Goal: Information Seeking & Learning: Learn about a topic

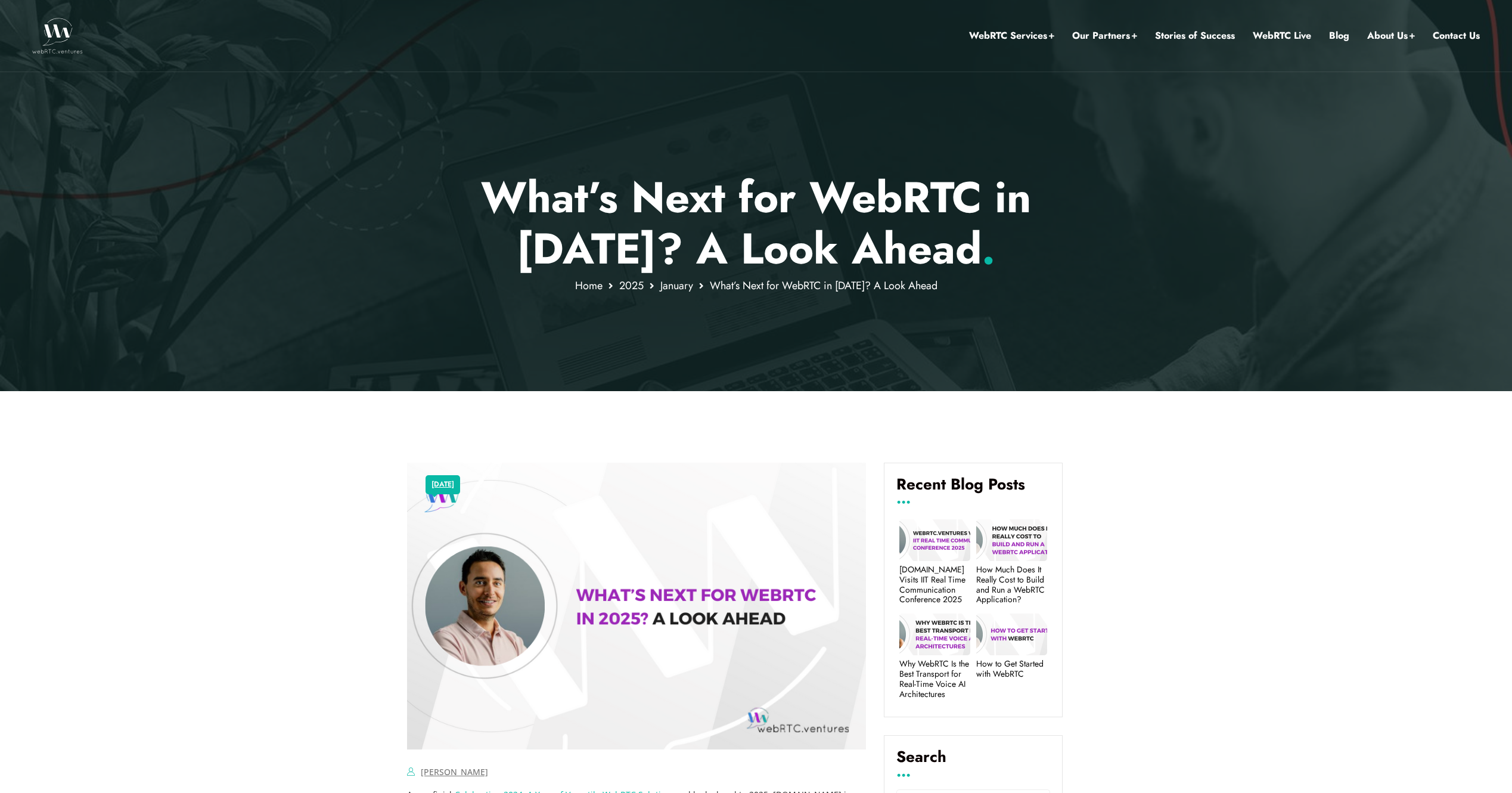
drag, startPoint x: 0, startPoint y: 0, endPoint x: 1260, endPoint y: 497, distance: 1354.5
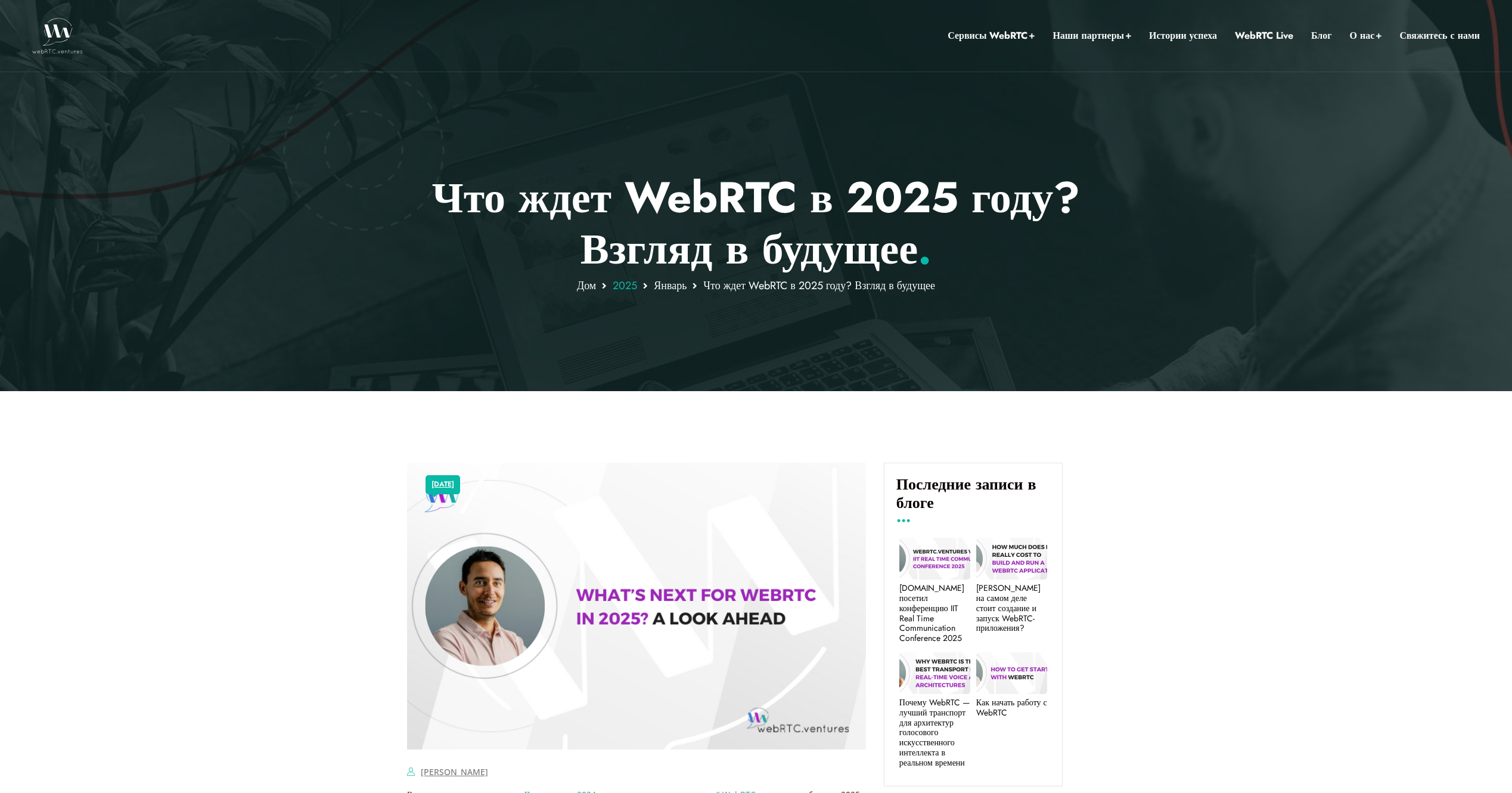
click at [626, 288] on span "2025" at bounding box center [625, 286] width 24 height 16
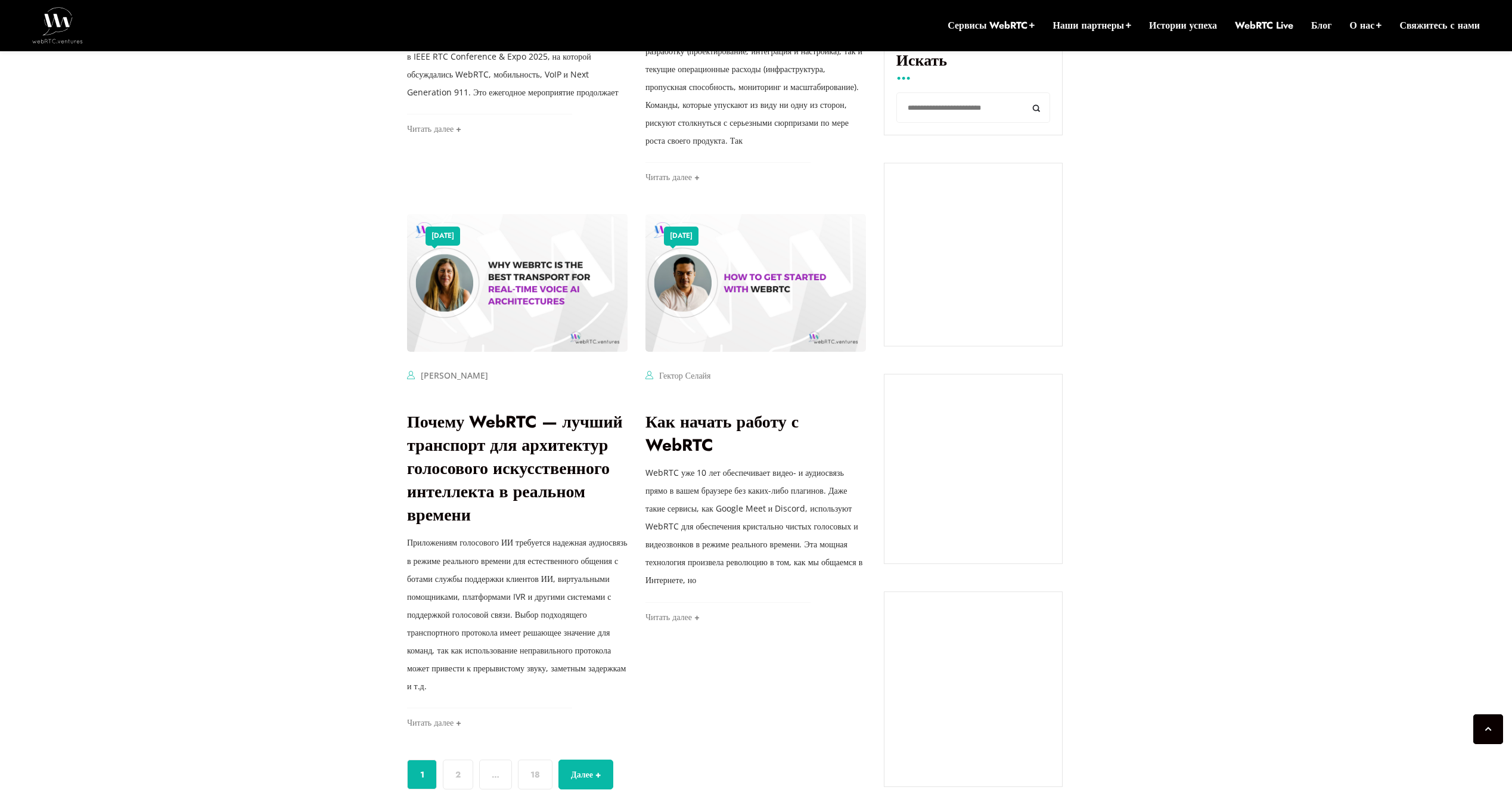
scroll to position [787, 0]
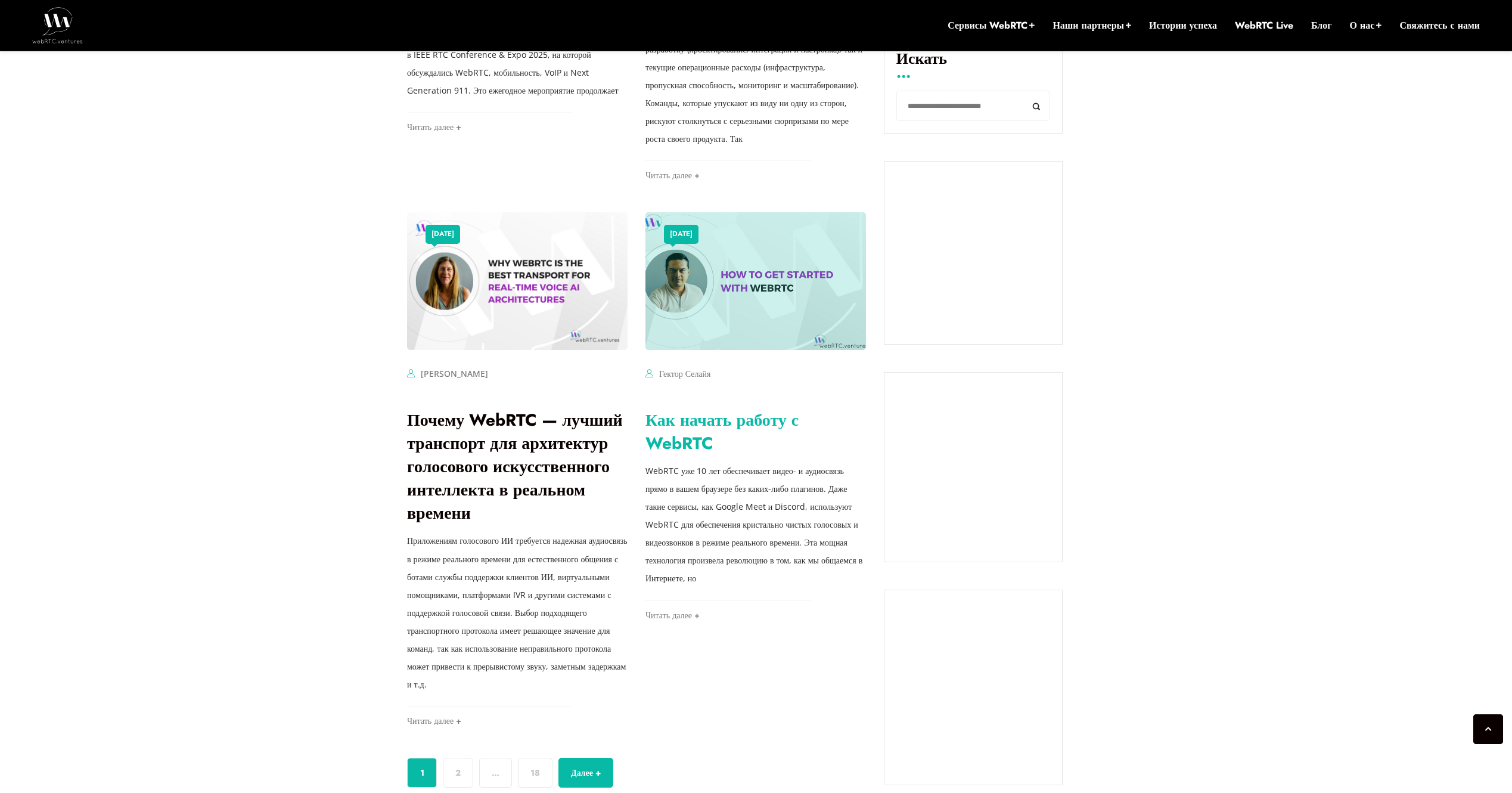
click at [712, 455] on link "Как начать работу с WebRTC" at bounding box center [722, 431] width 153 height 48
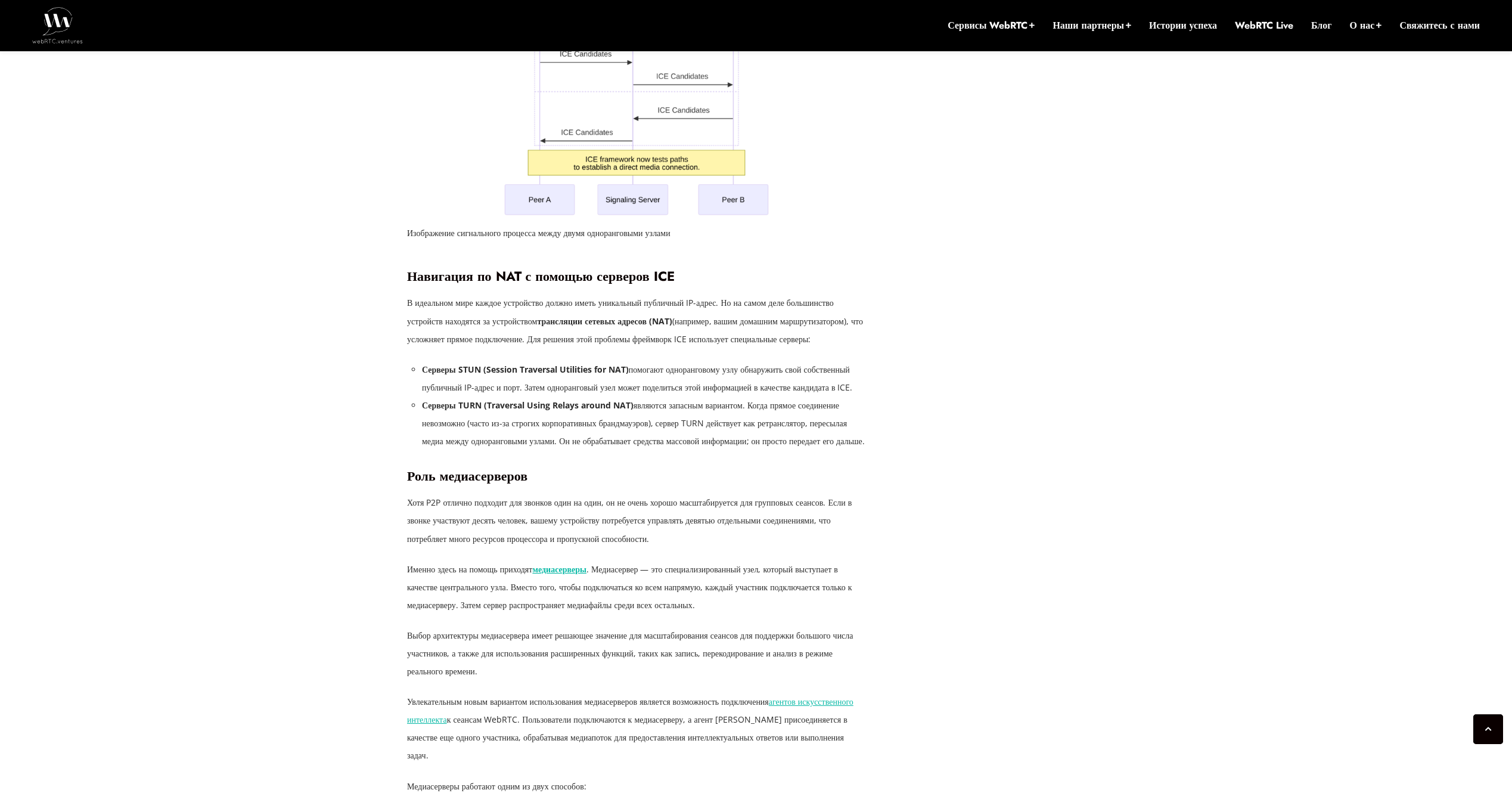
scroll to position [1919, 0]
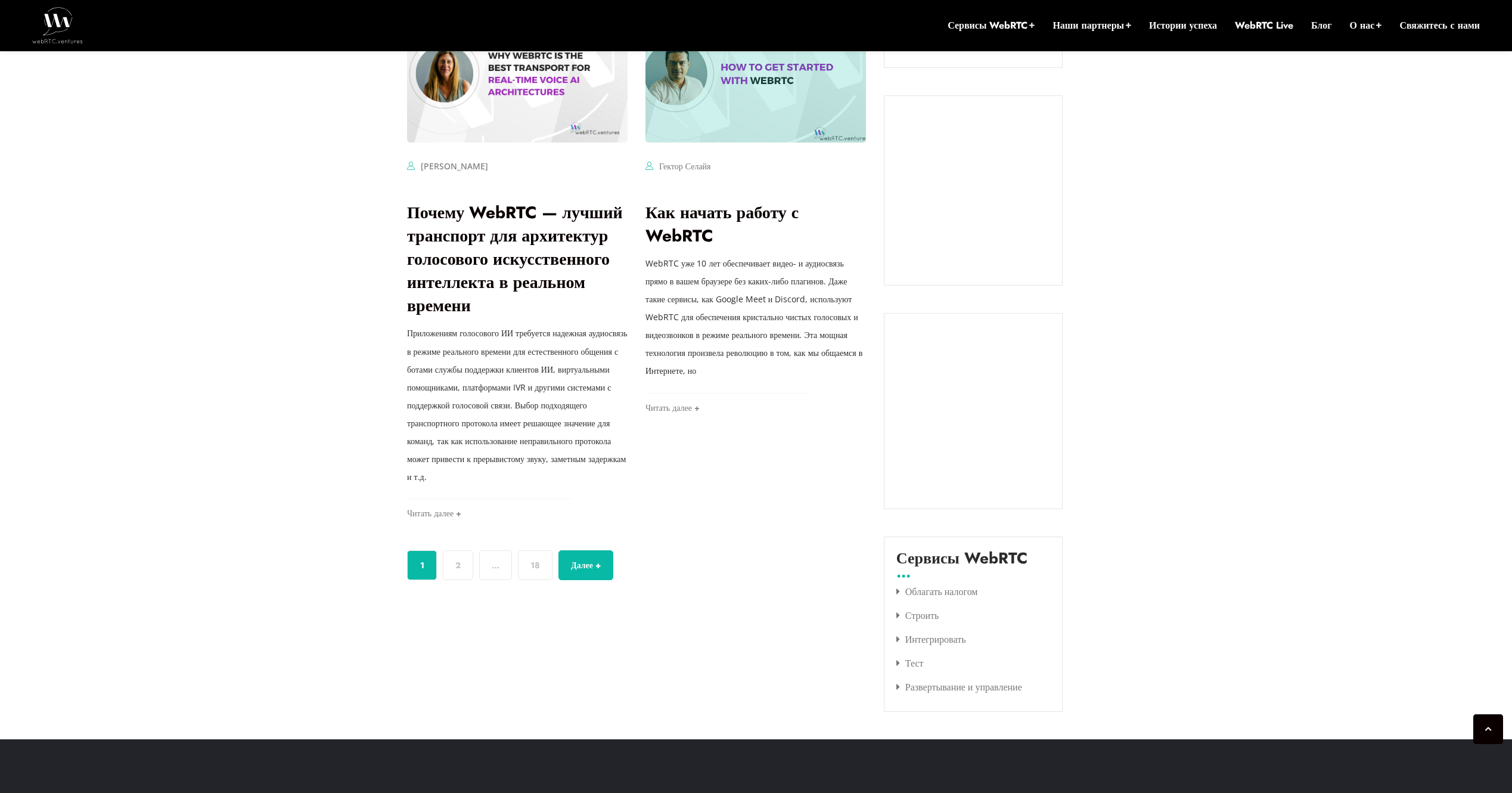
scroll to position [1017, 0]
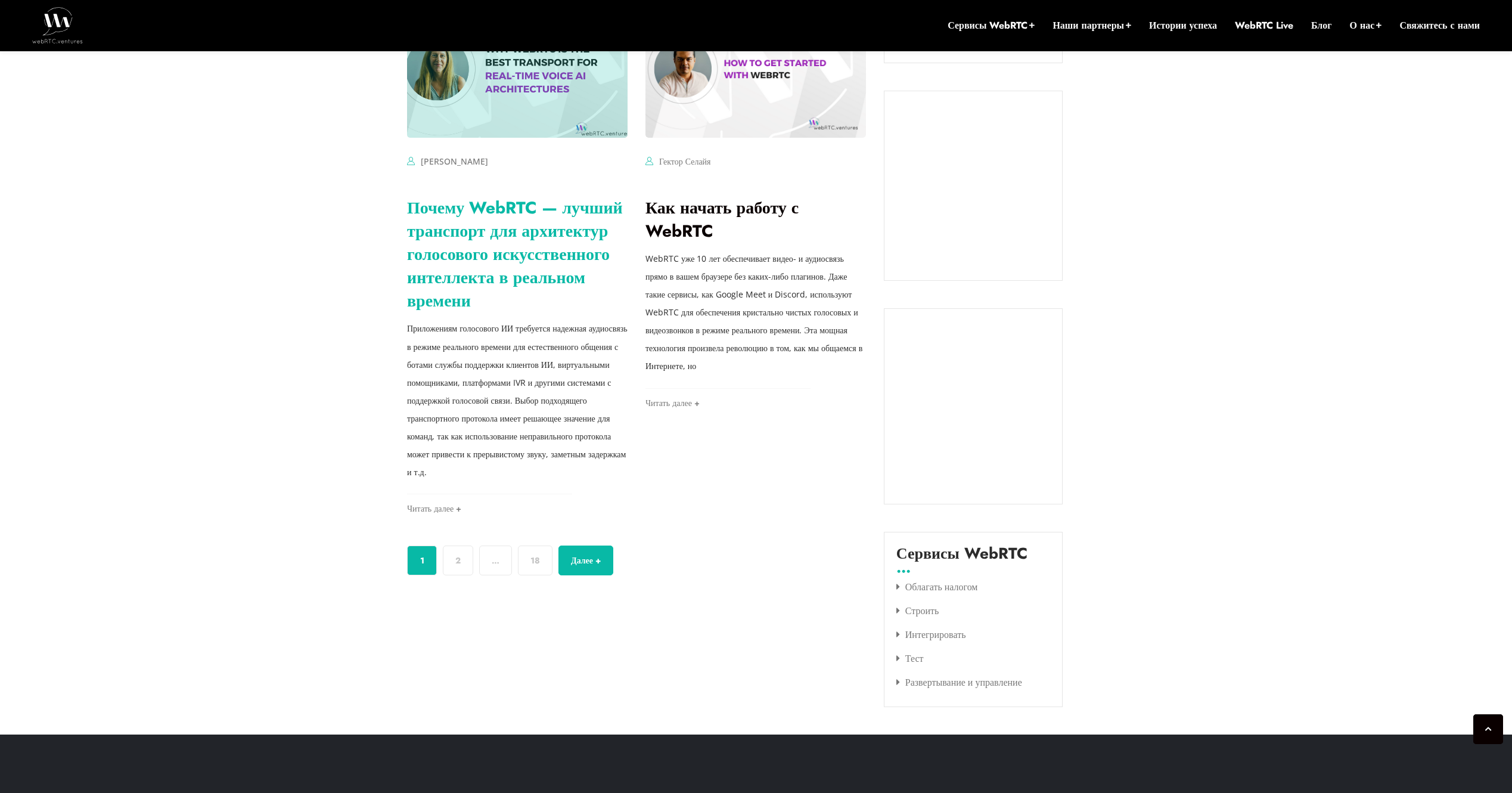
click at [495, 266] on link "Почему WebRTC — лучший транспорт для архитектур голосового искусственного интел…" at bounding box center [515, 254] width 216 height 118
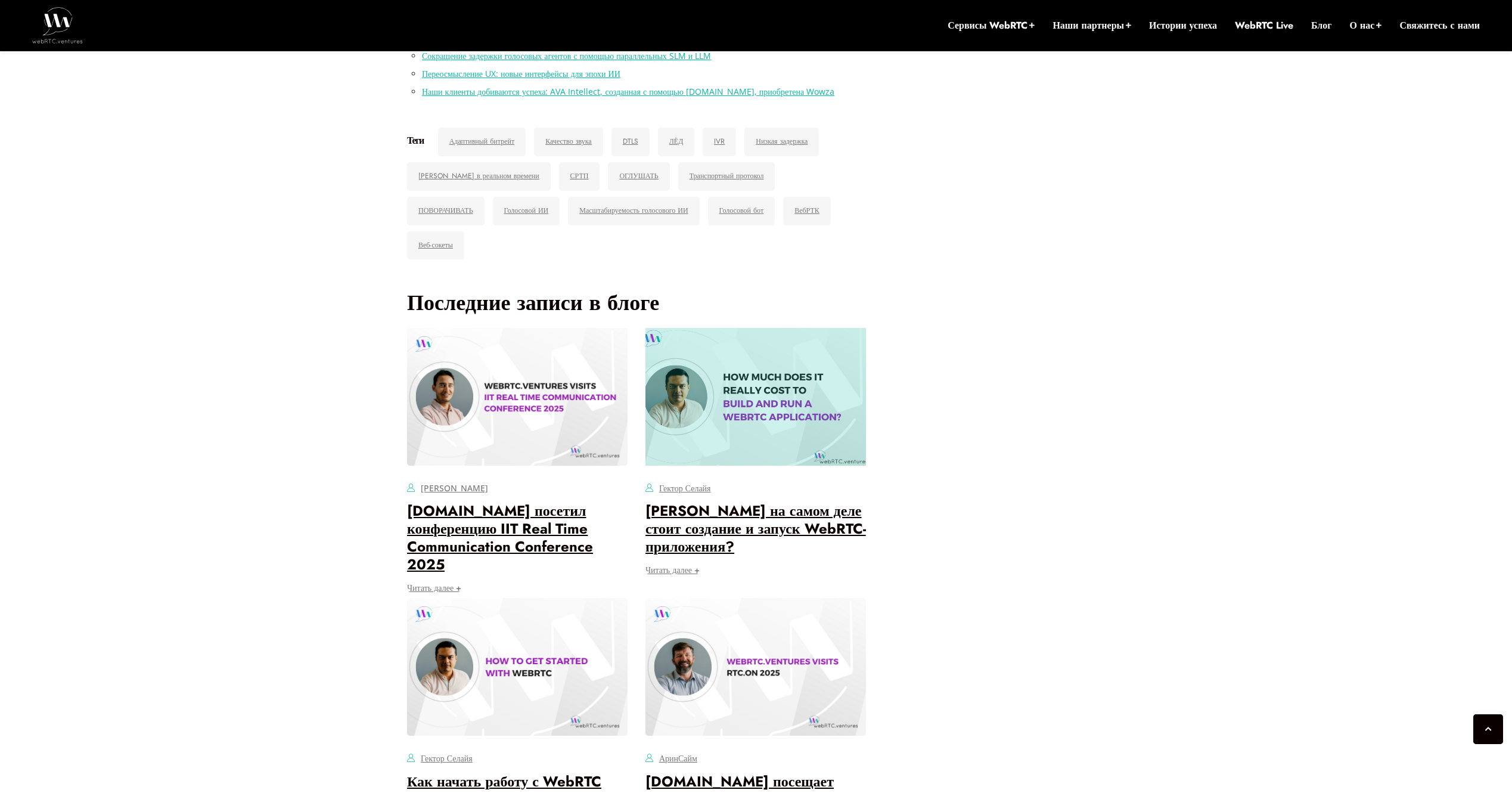
scroll to position [3409, 0]
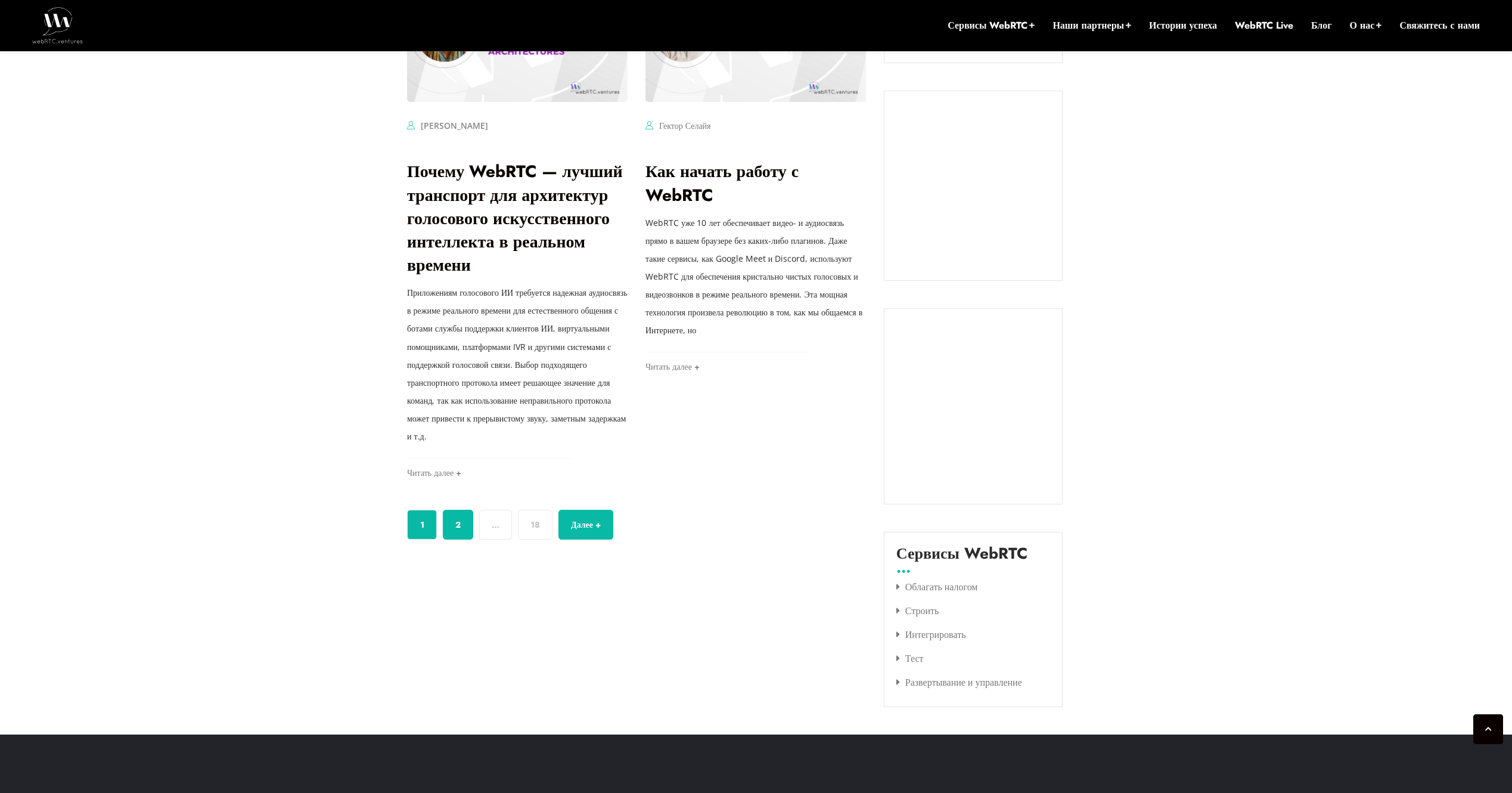
click at [460, 538] on link "2" at bounding box center [458, 524] width 31 height 30
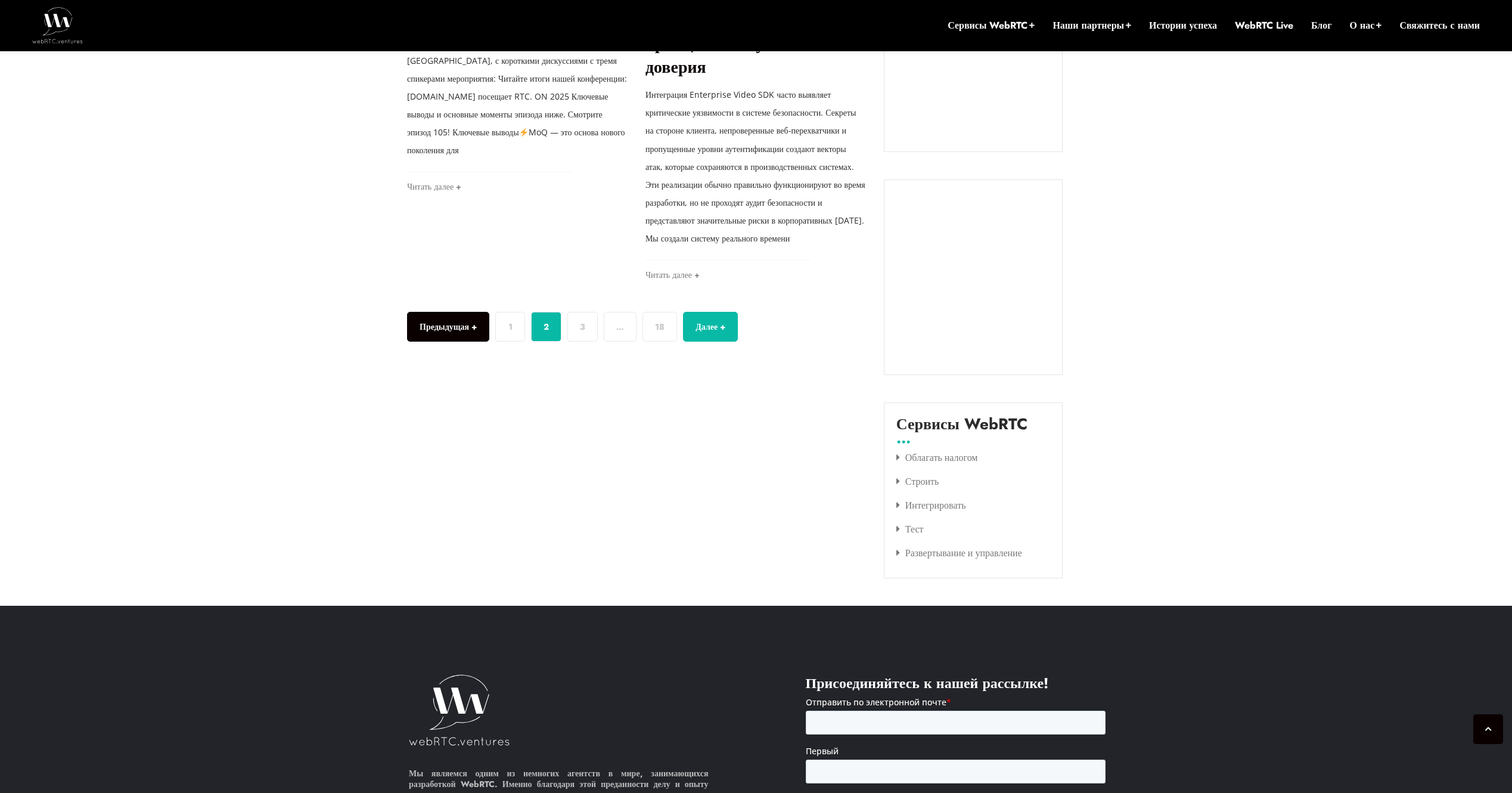
scroll to position [1204, 0]
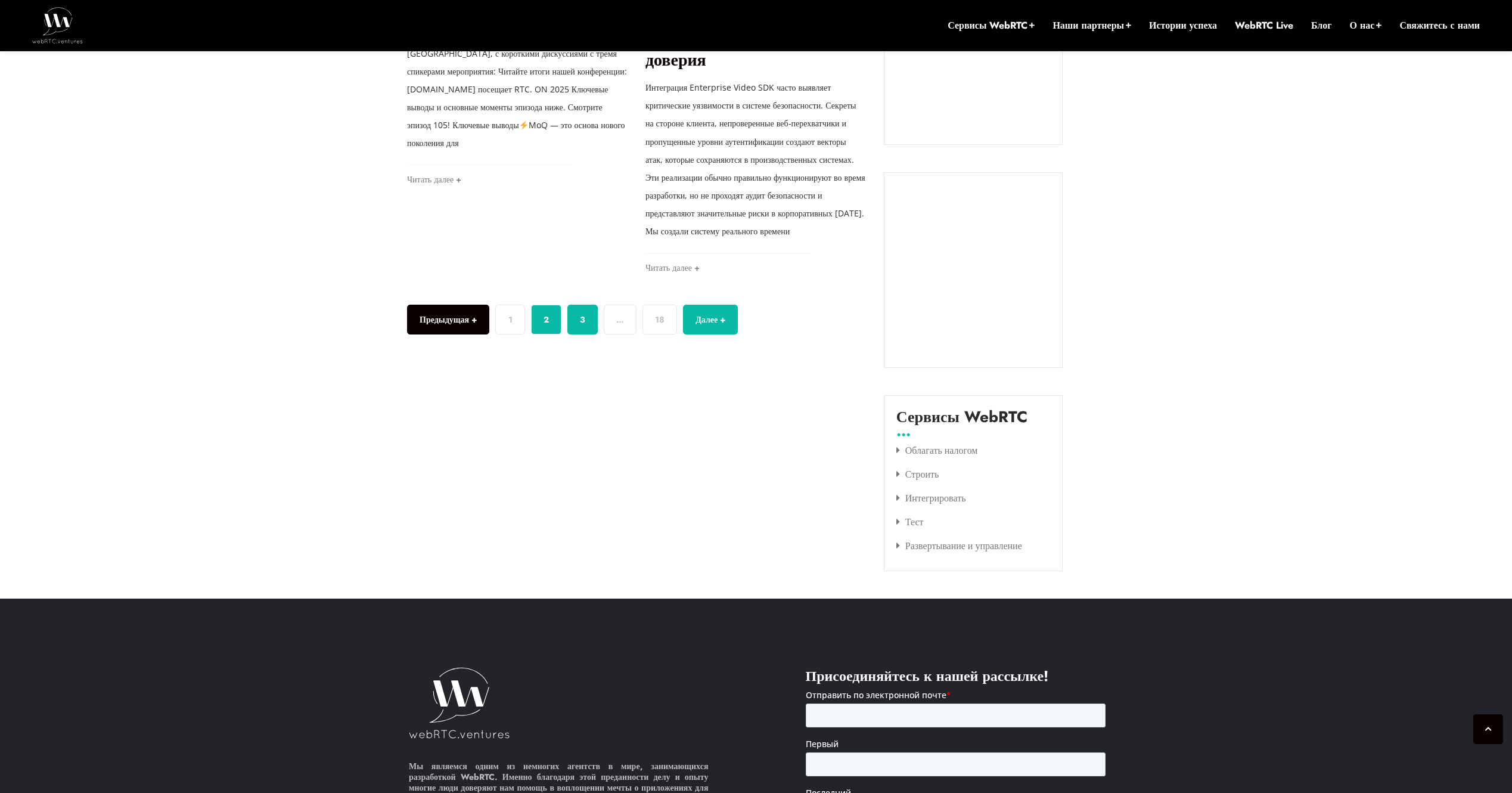
click at [590, 335] on link "3" at bounding box center [583, 320] width 31 height 30
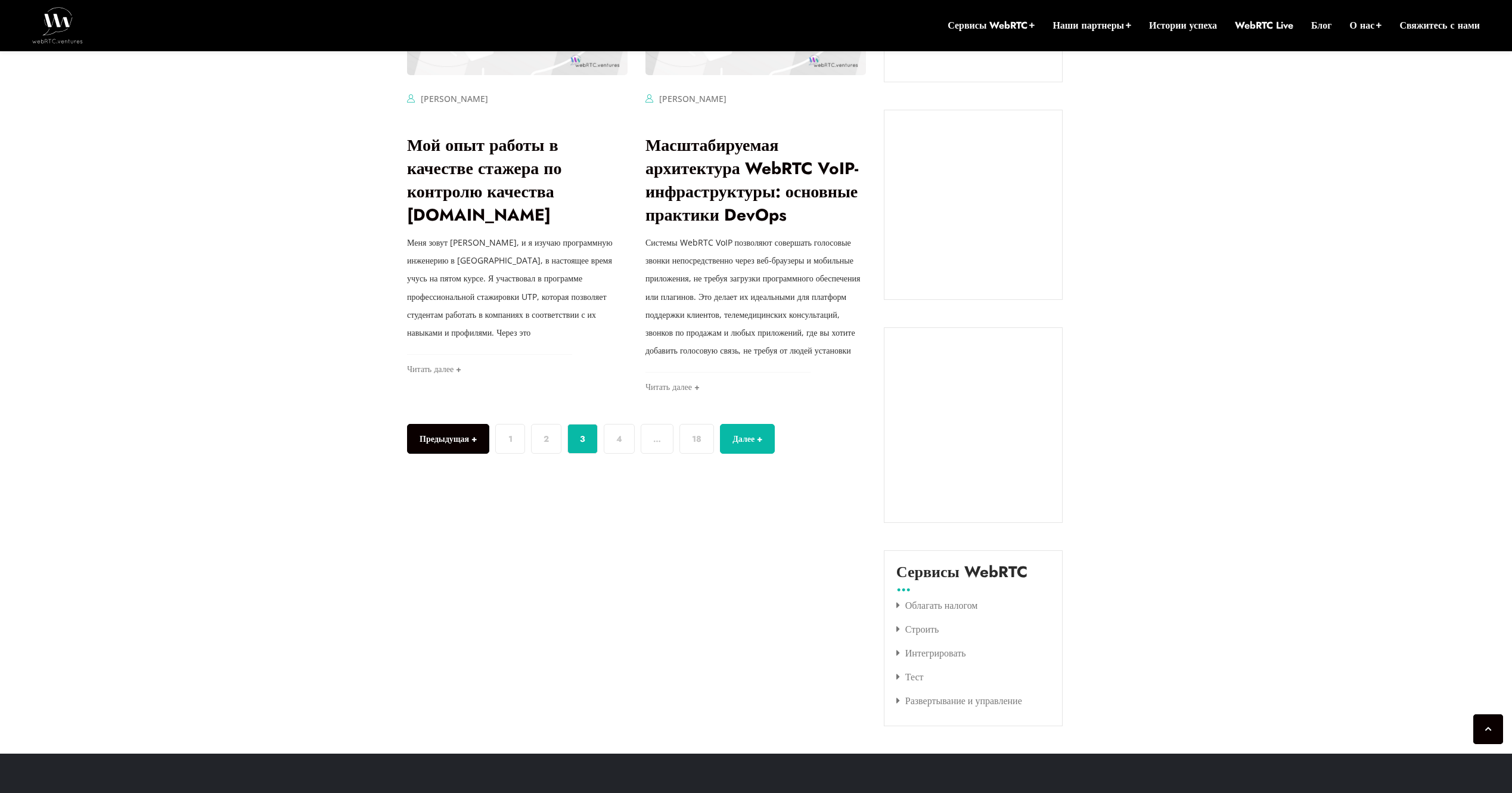
scroll to position [1073, 0]
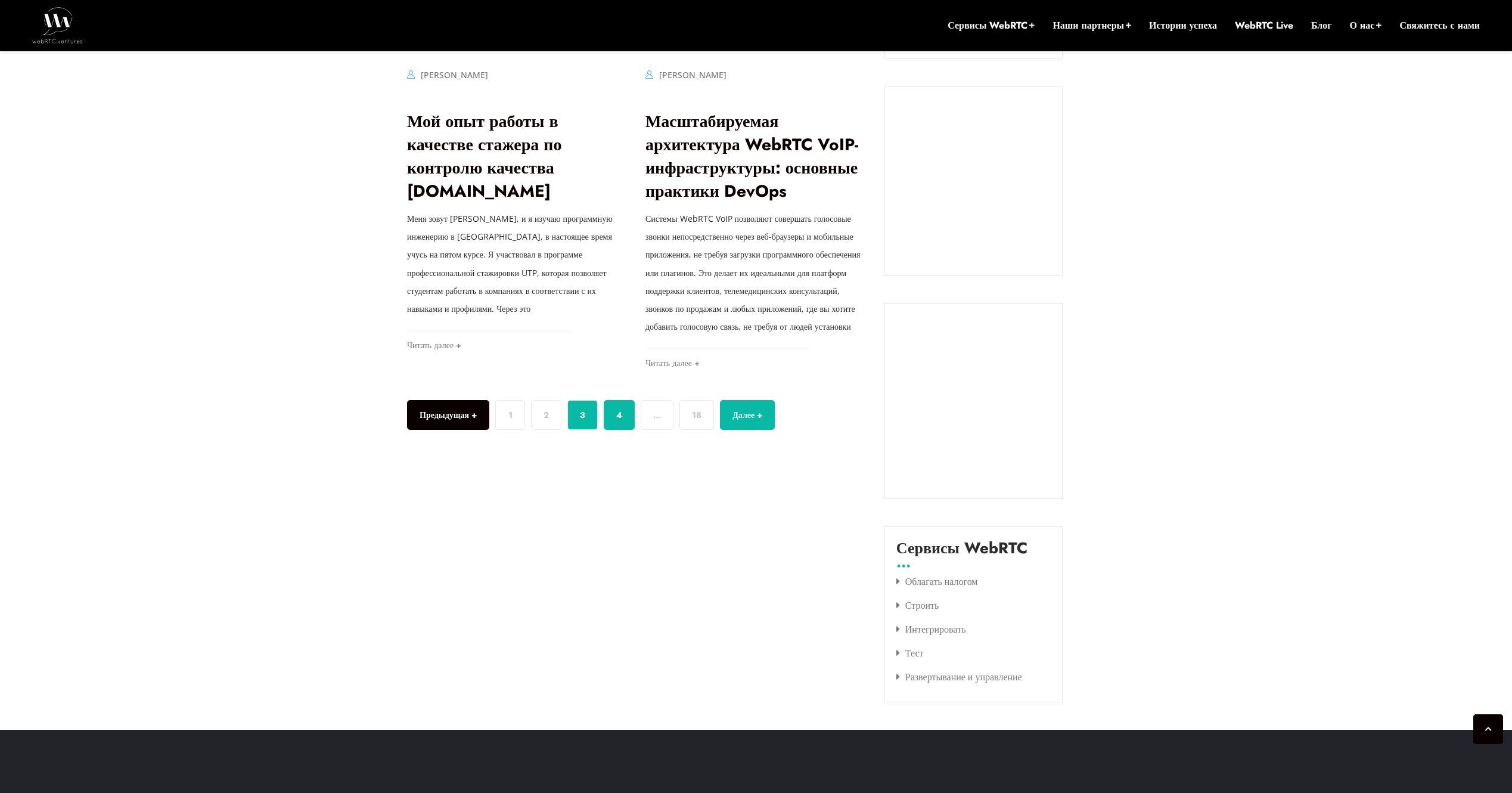
click at [628, 430] on link "4" at bounding box center [620, 415] width 31 height 30
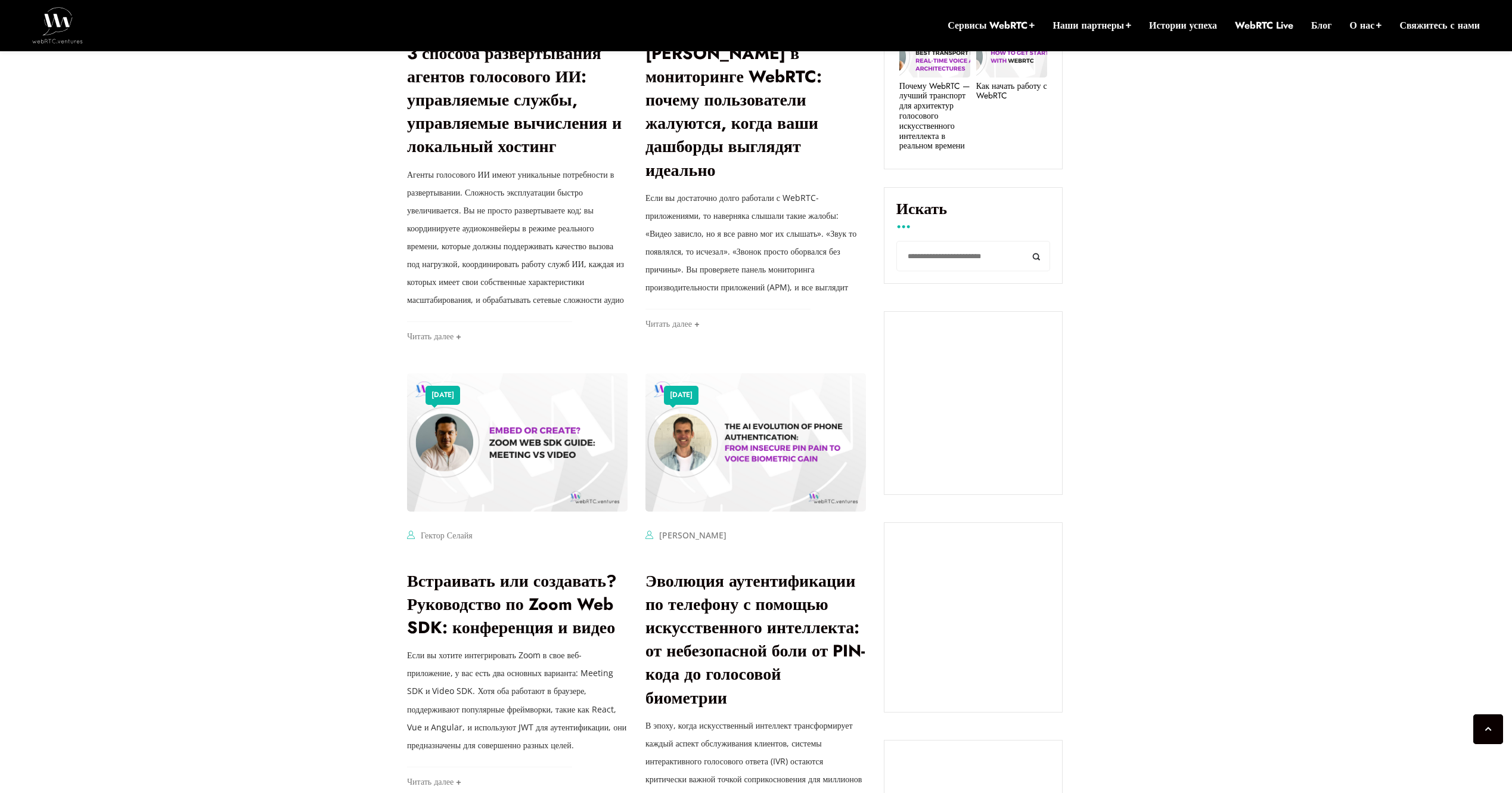
scroll to position [667, 0]
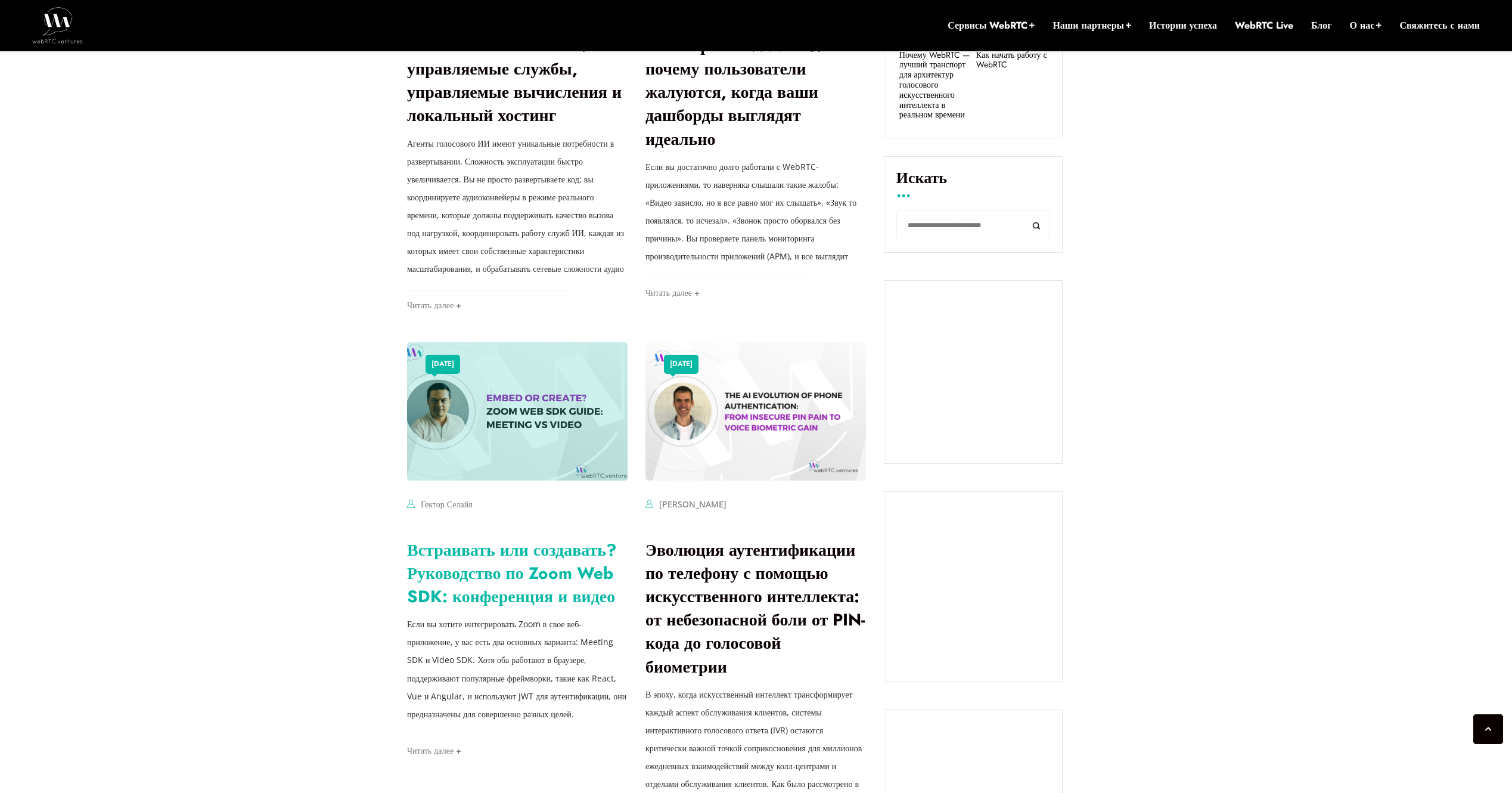
click at [491, 608] on link "Встраивать или создавать? Руководство по Zoom Web SDK: конференция и видео" at bounding box center [512, 573] width 210 height 71
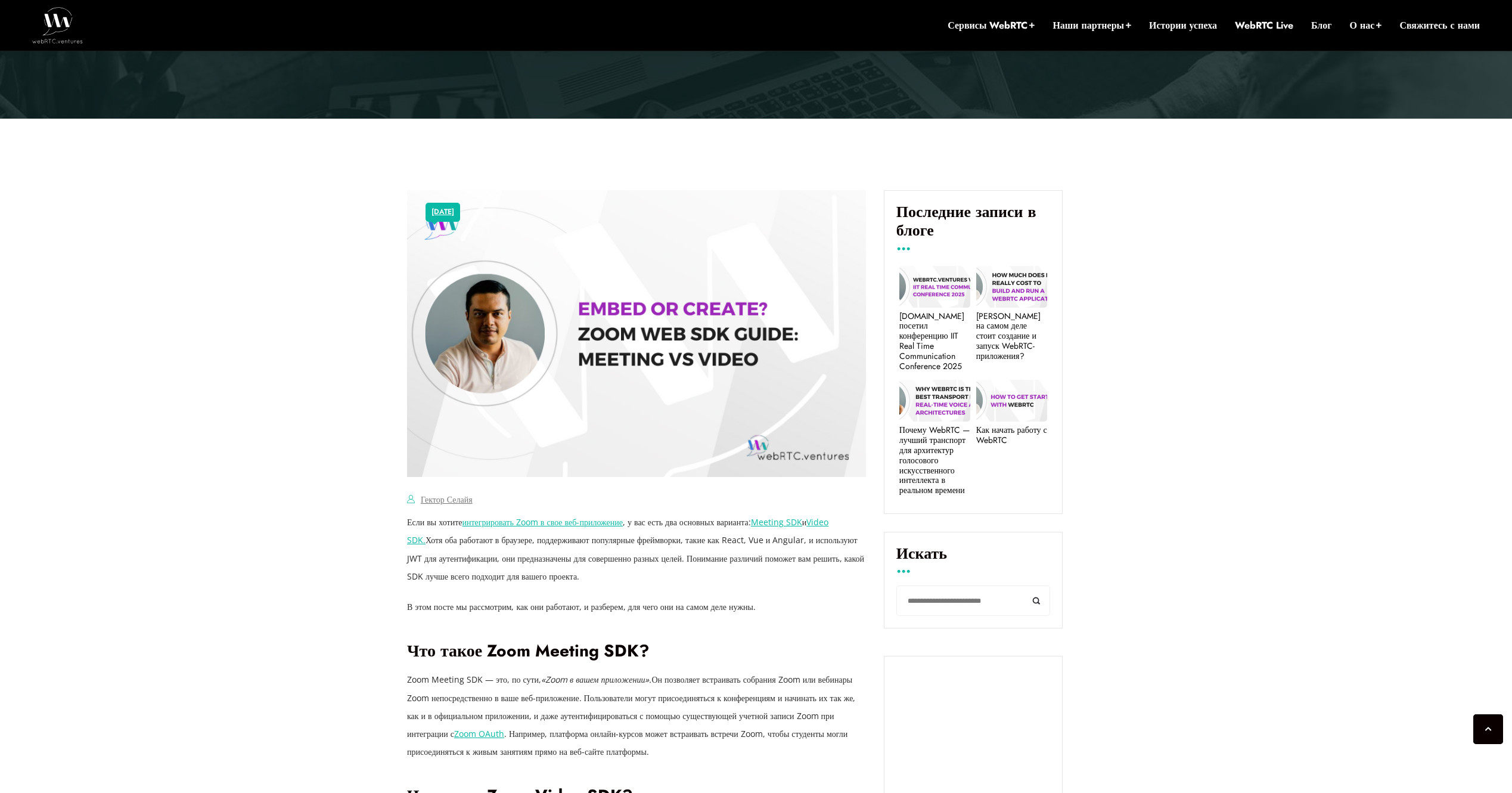
scroll to position [310, 0]
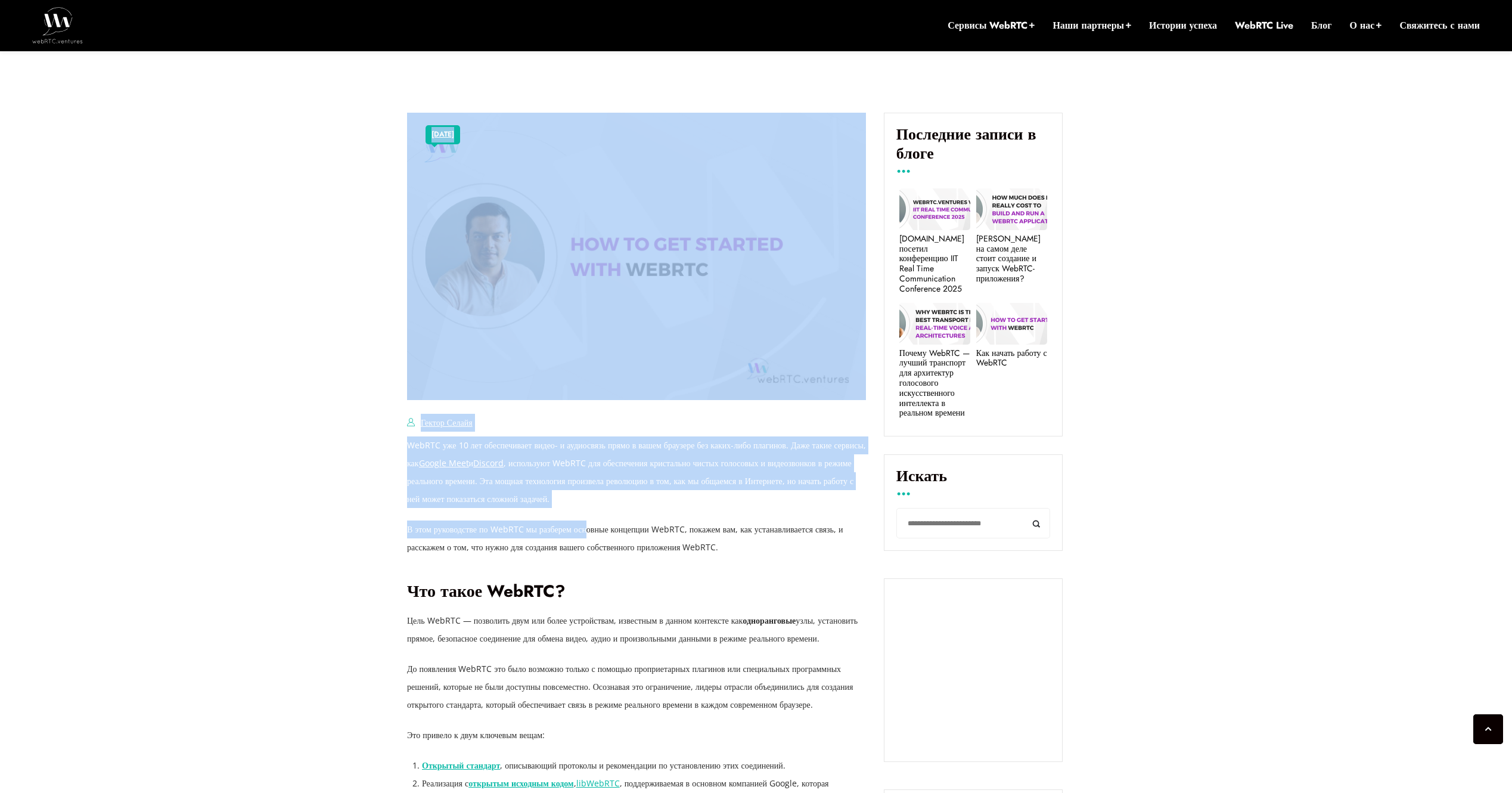
drag, startPoint x: 406, startPoint y: 433, endPoint x: 605, endPoint y: 526, distance: 219.7
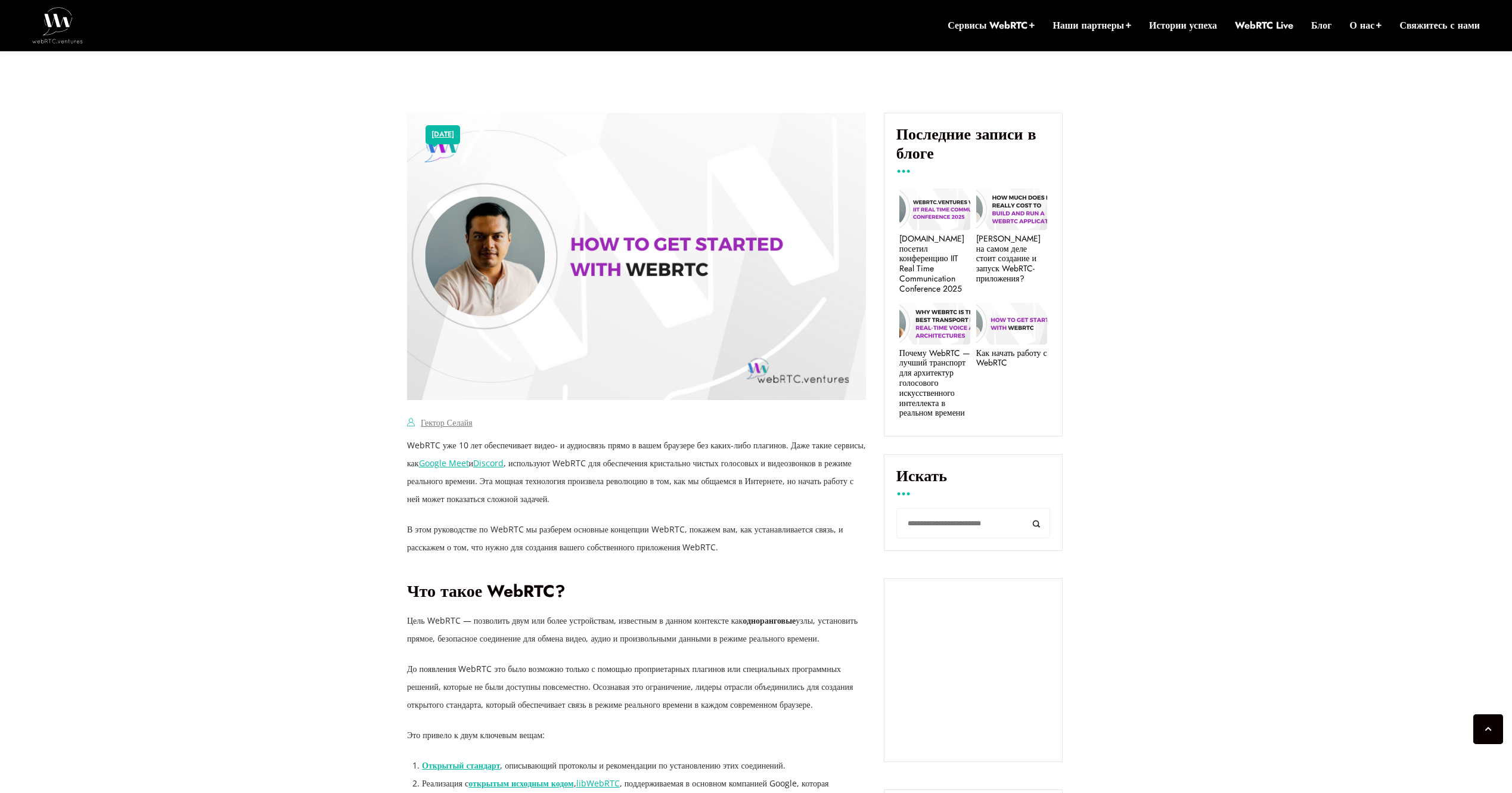
drag, startPoint x: 605, startPoint y: 526, endPoint x: 668, endPoint y: 519, distance: 63.4
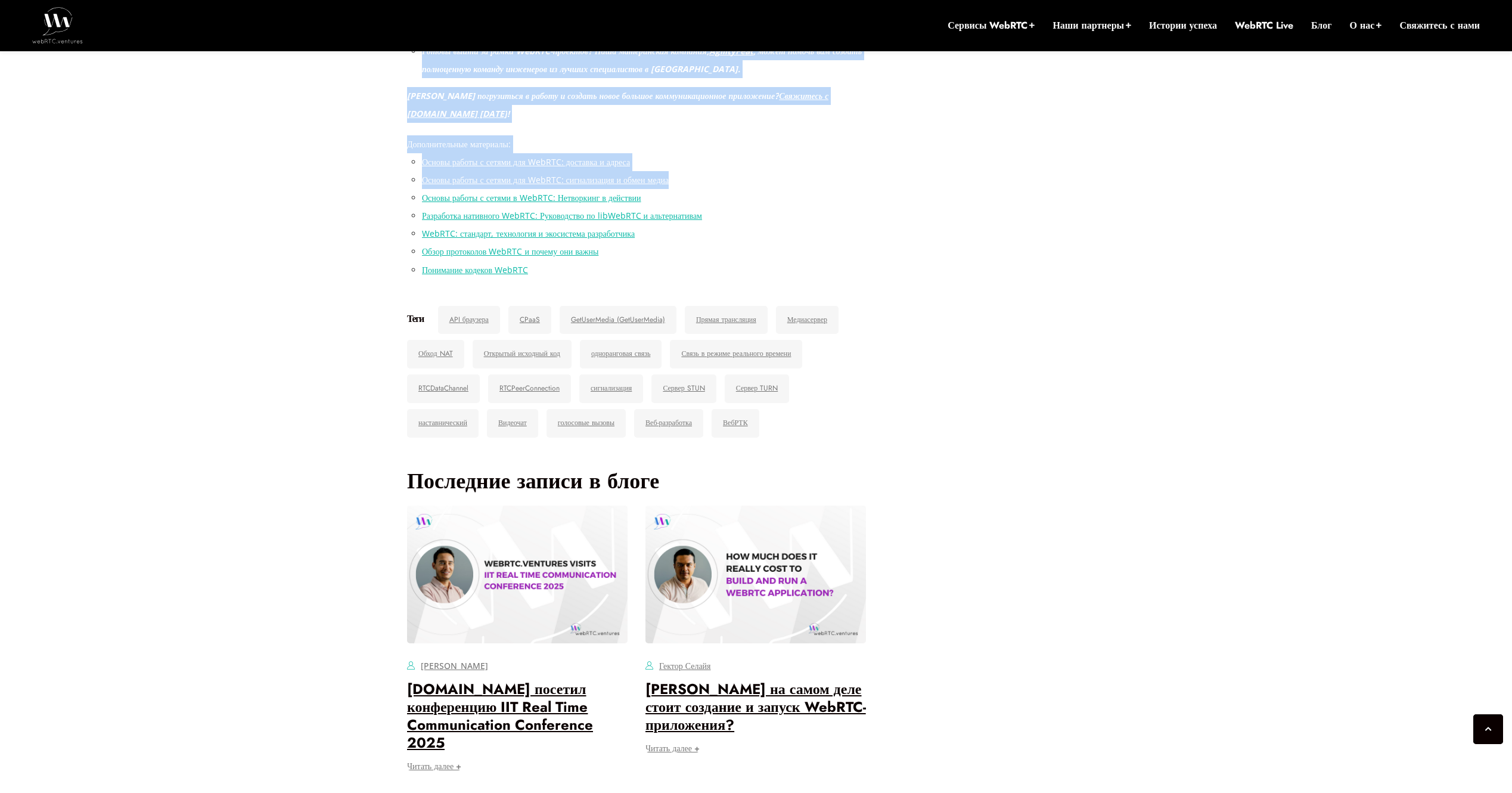
scroll to position [5615, 0]
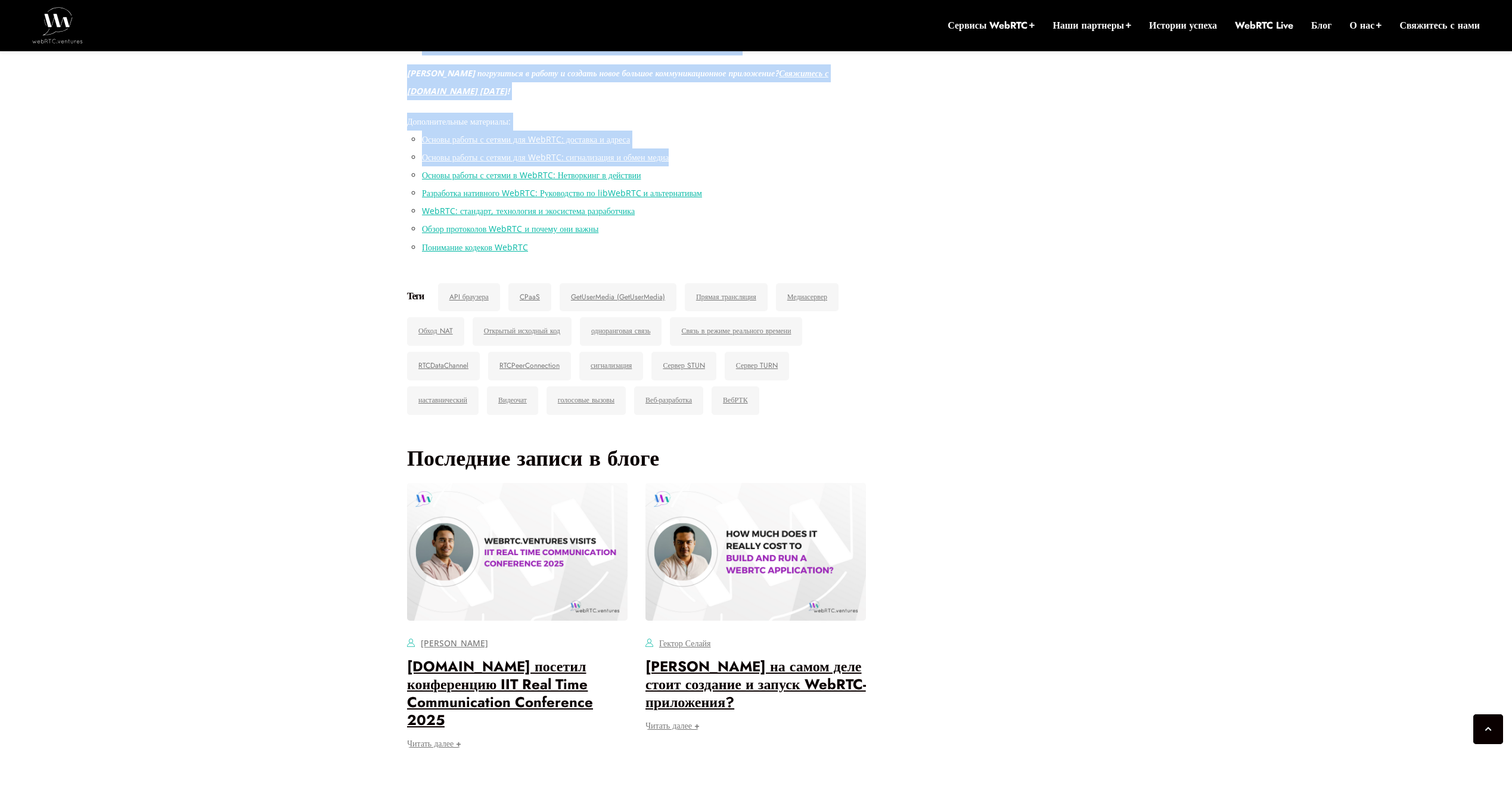
drag, startPoint x: 406, startPoint y: 446, endPoint x: 855, endPoint y: 183, distance: 520.4
copy article "25 сентября, 2025 Гектор Селайя Comments Off on How to Get Started with WebRTC …"
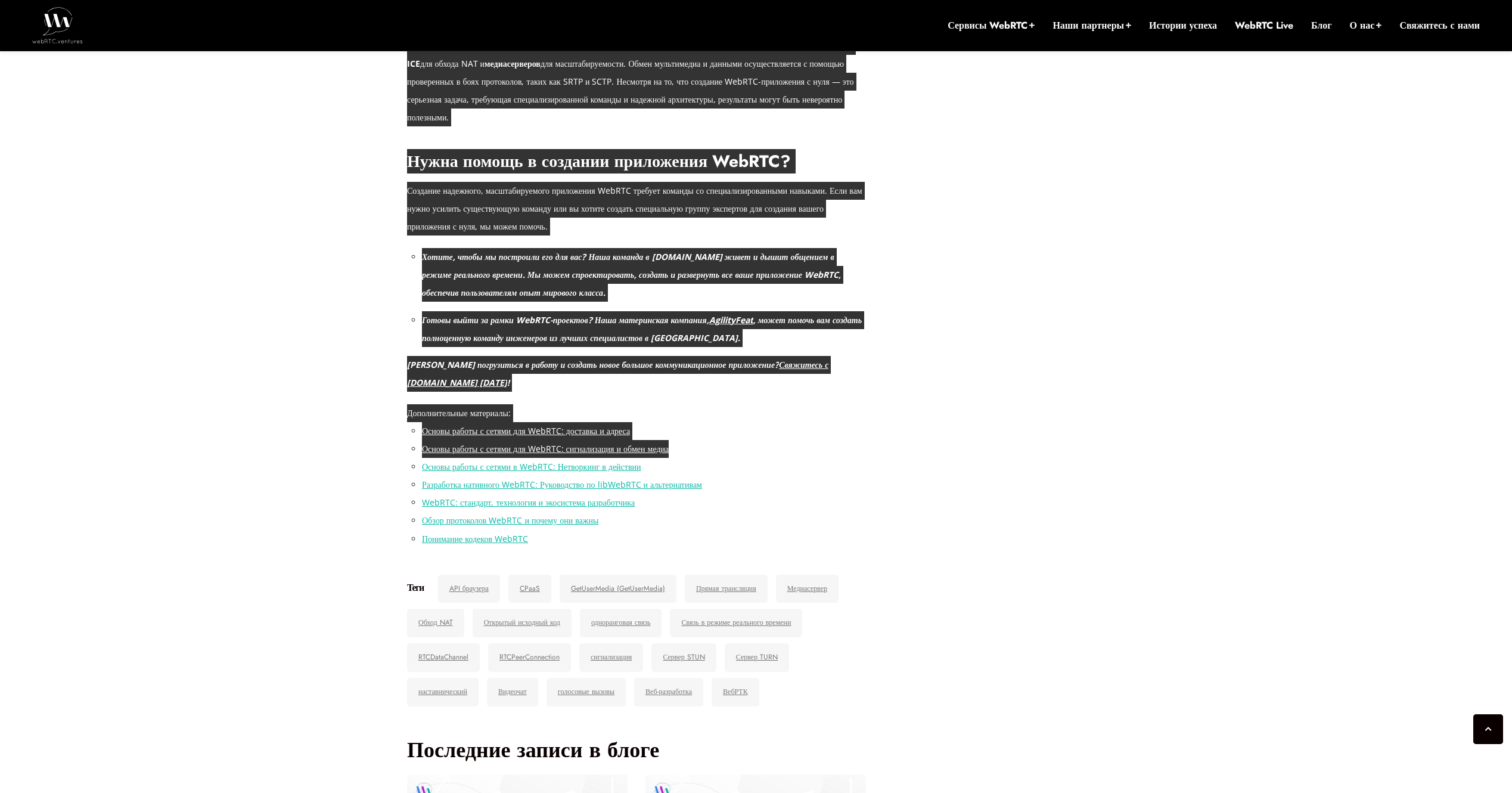
scroll to position [5258, 0]
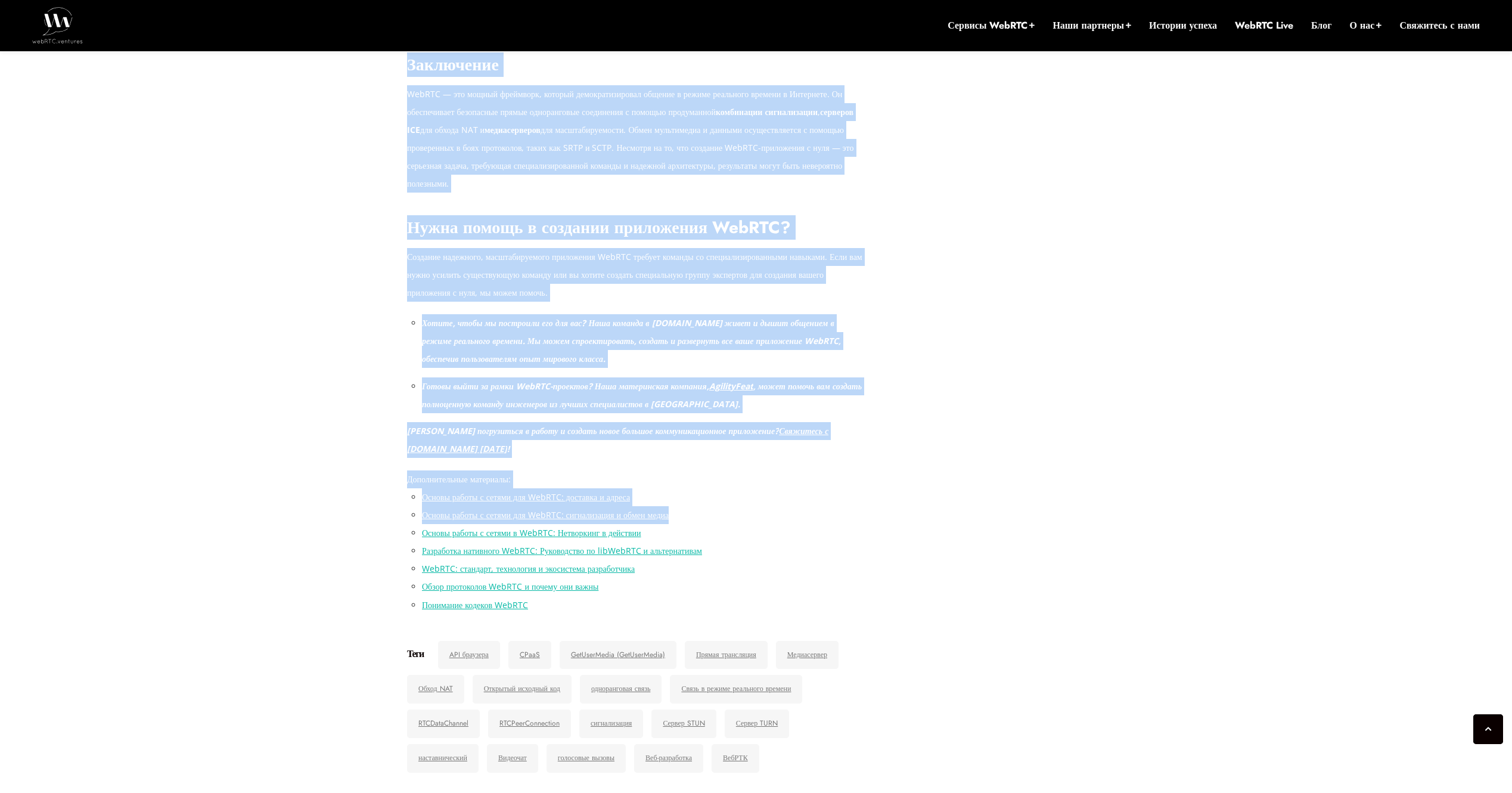
copy article "25 сентября, 2025 Гектор Селайя Comments Off on How to Get Started with WebRTC …"
